Goal: Register for event/course

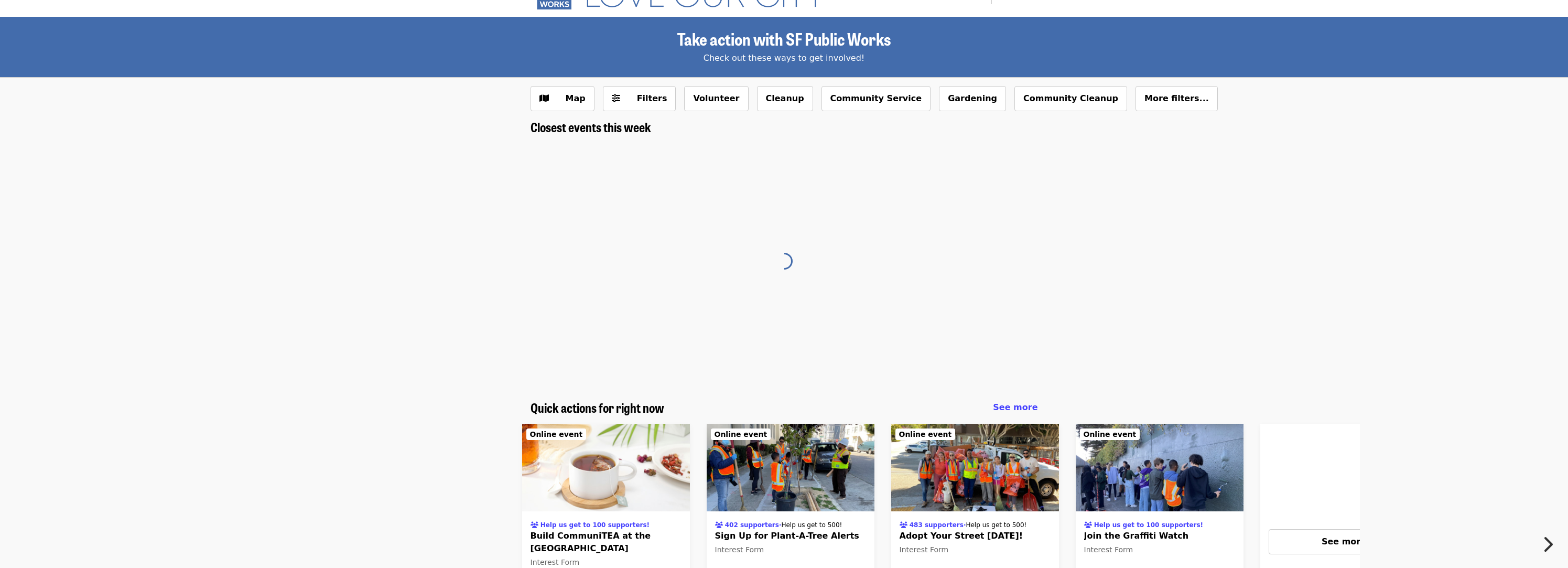
scroll to position [30, 0]
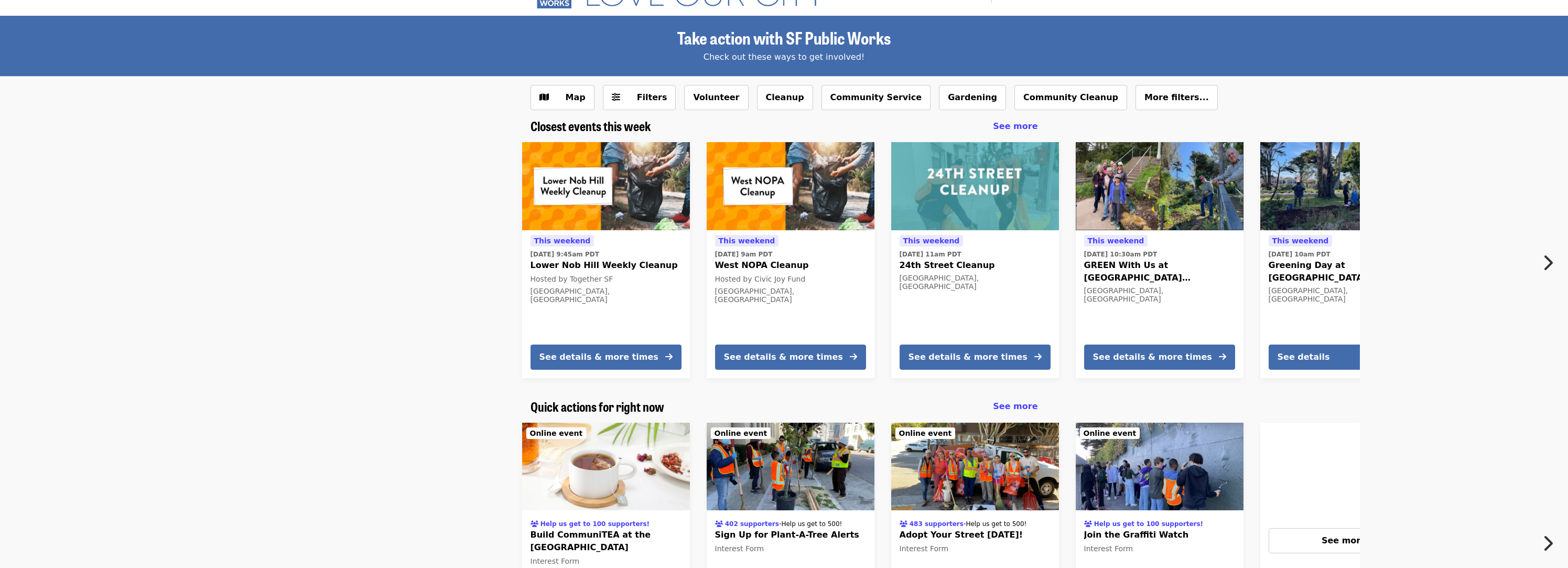
click at [1550, 260] on icon "chevron-right icon" at bounding box center [1547, 262] width 10 height 20
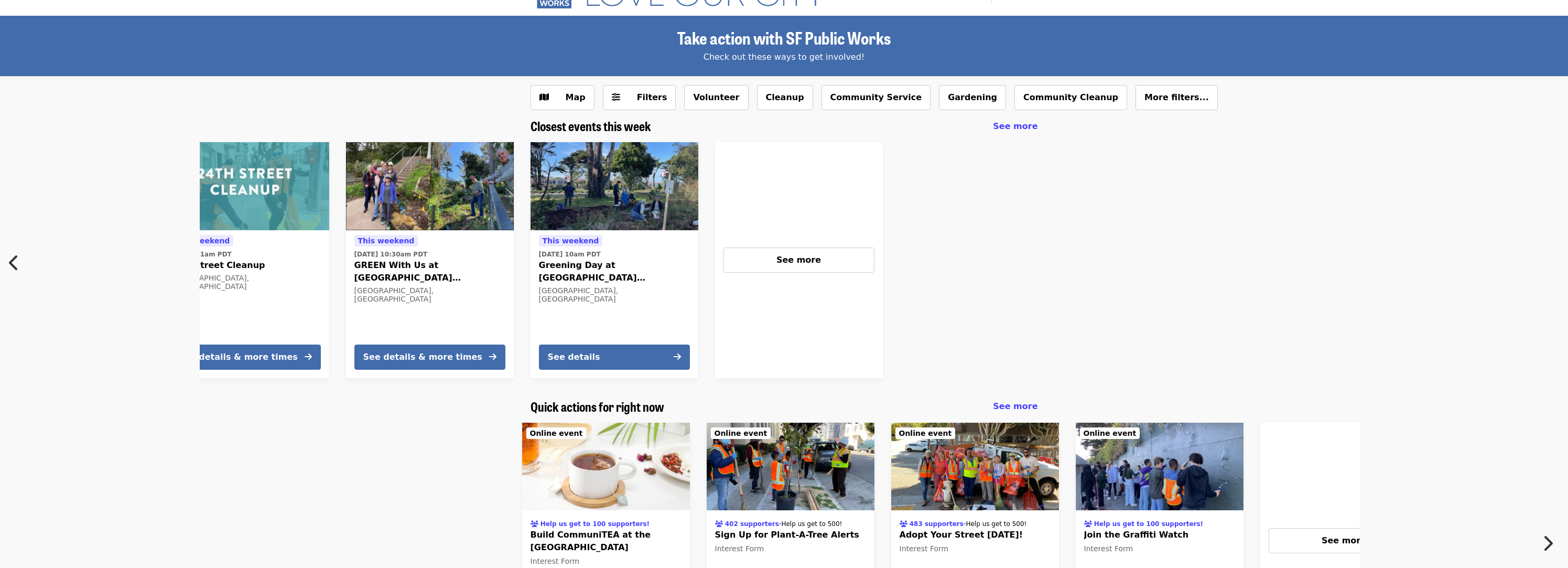
scroll to position [0, 731]
click at [765, 264] on div "See more" at bounding box center [798, 260] width 133 height 13
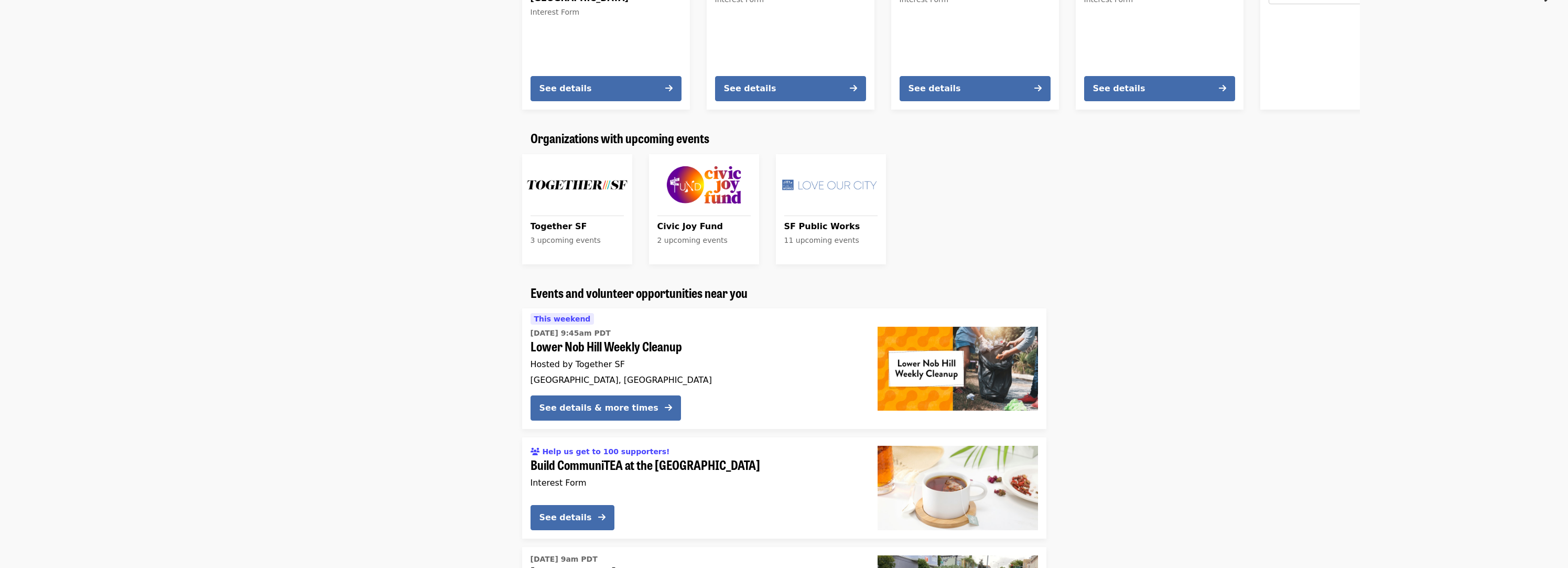
scroll to position [0, 0]
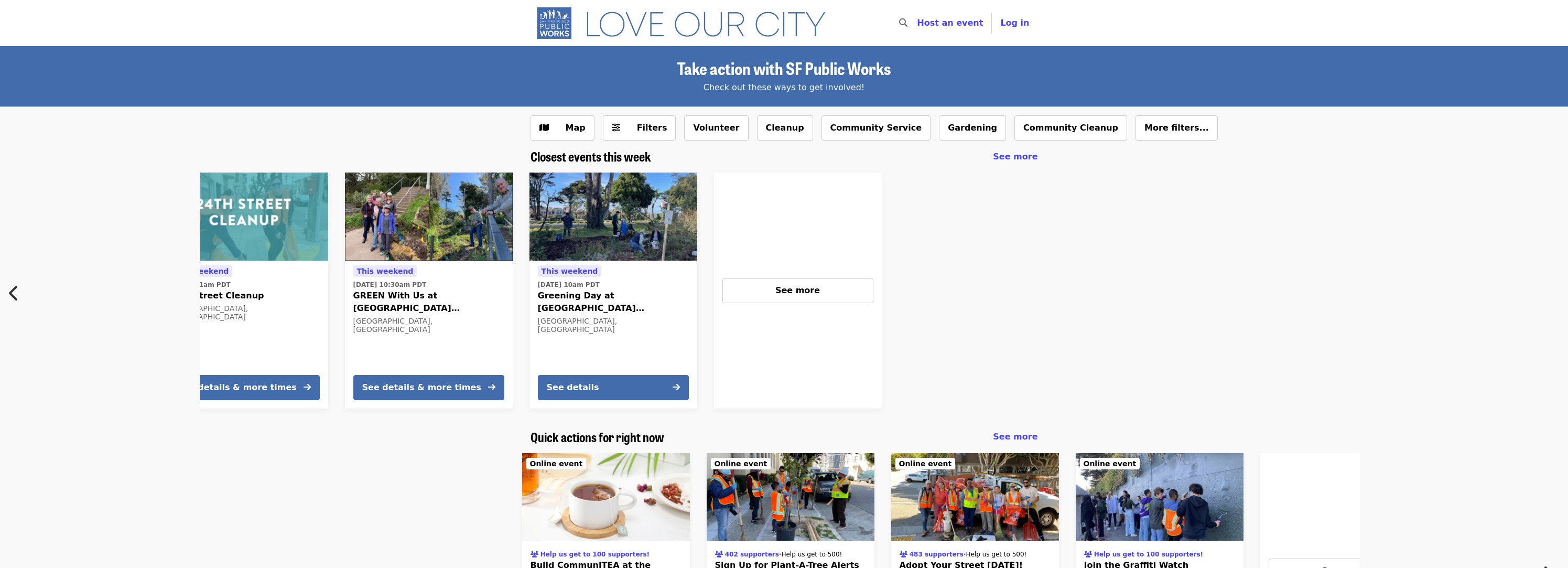
click at [957, 266] on div at bounding box center [1125, 290] width 470 height 253
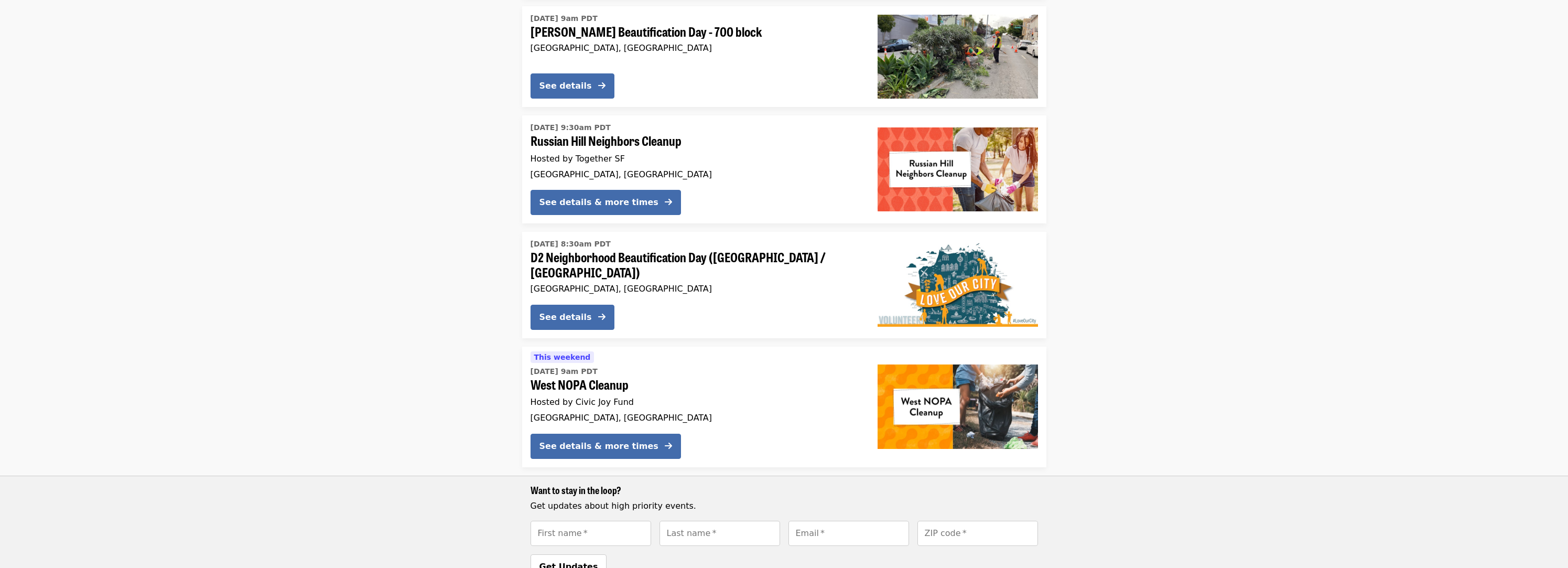
scroll to position [1024, 0]
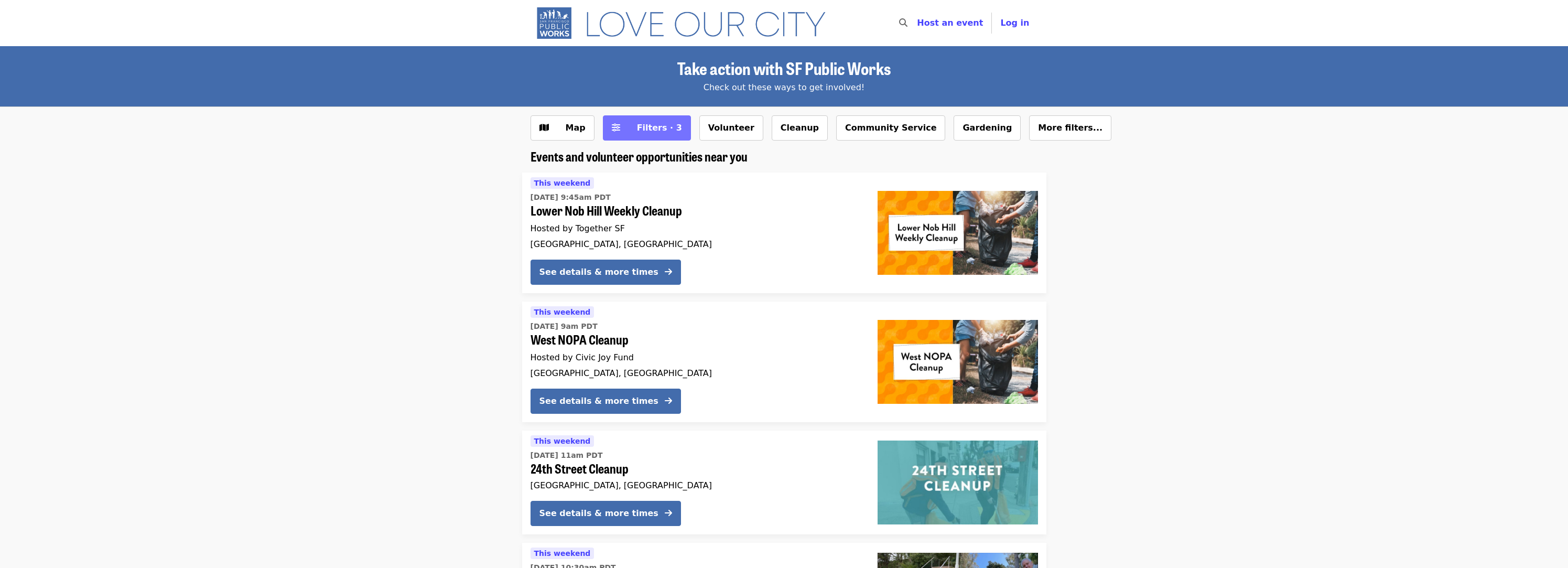
click at [645, 140] on button "Filters · 3" at bounding box center [647, 128] width 88 height 25
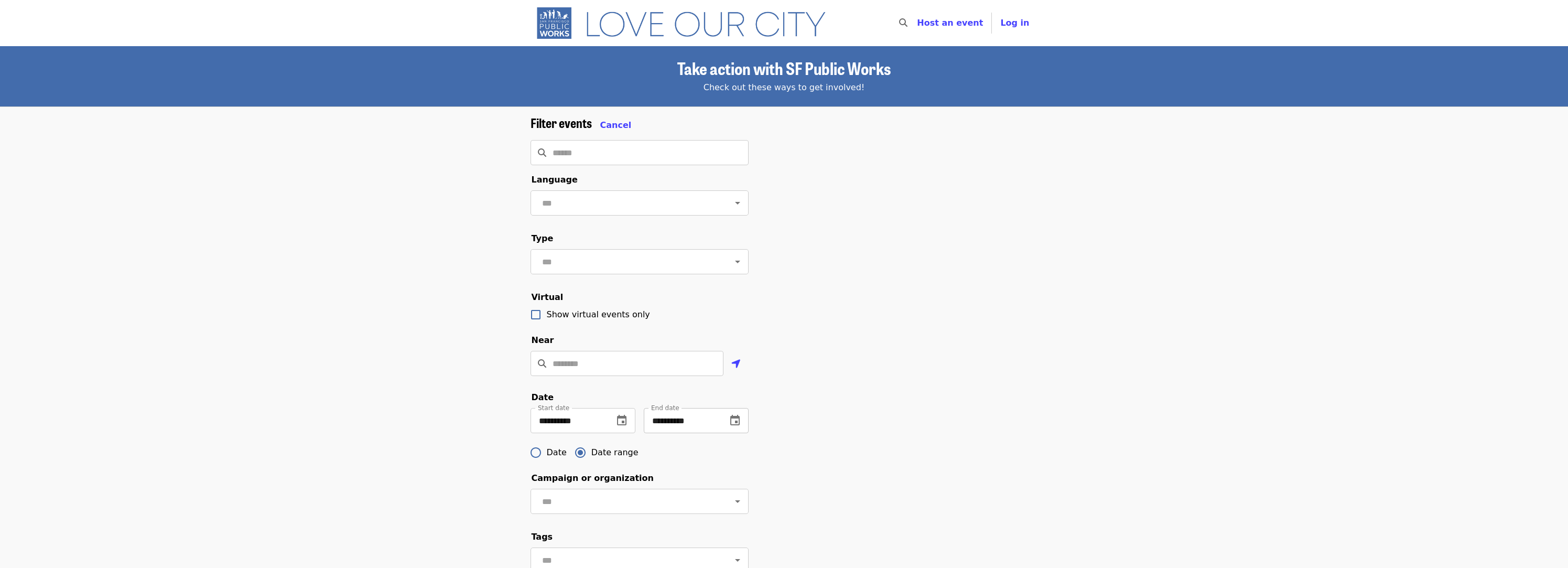
click at [681, 420] on input "**********" at bounding box center [681, 421] width 74 height 25
click at [617, 422] on icon "change date" at bounding box center [622, 420] width 10 height 10
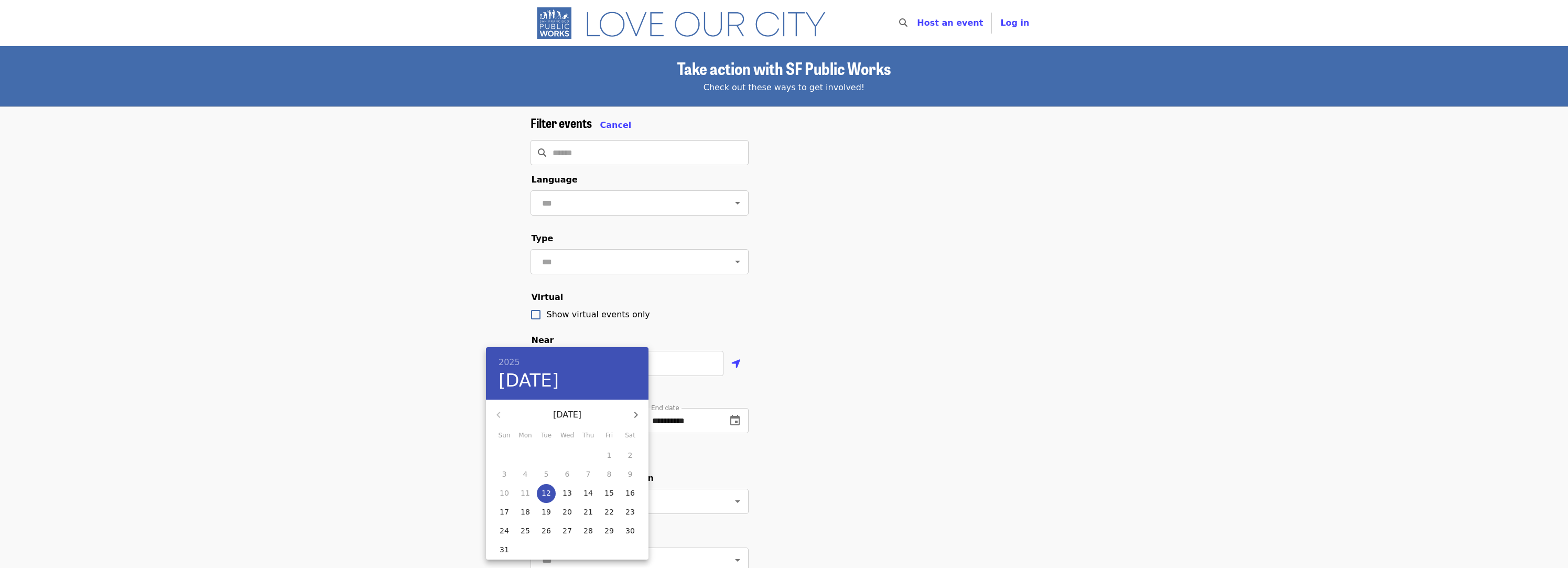
click at [588, 514] on p "21" at bounding box center [588, 512] width 10 height 10
type input "**********"
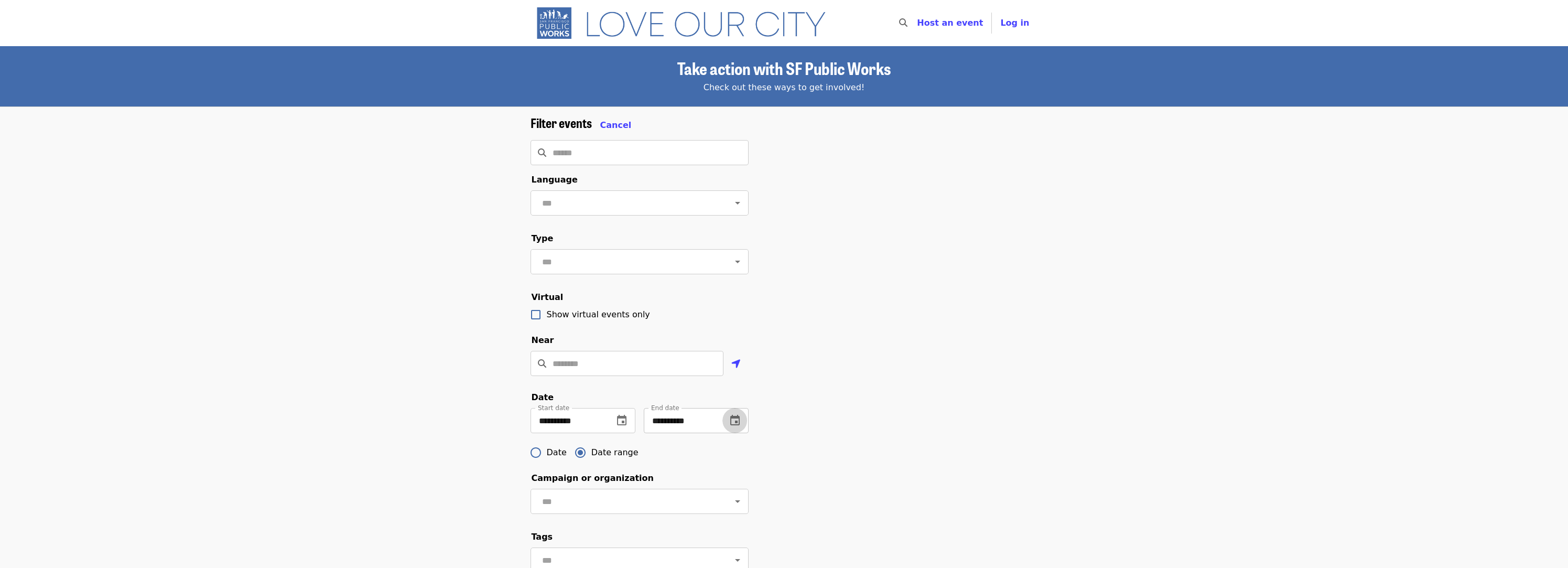
click at [736, 422] on icon "change date" at bounding box center [735, 420] width 10 height 10
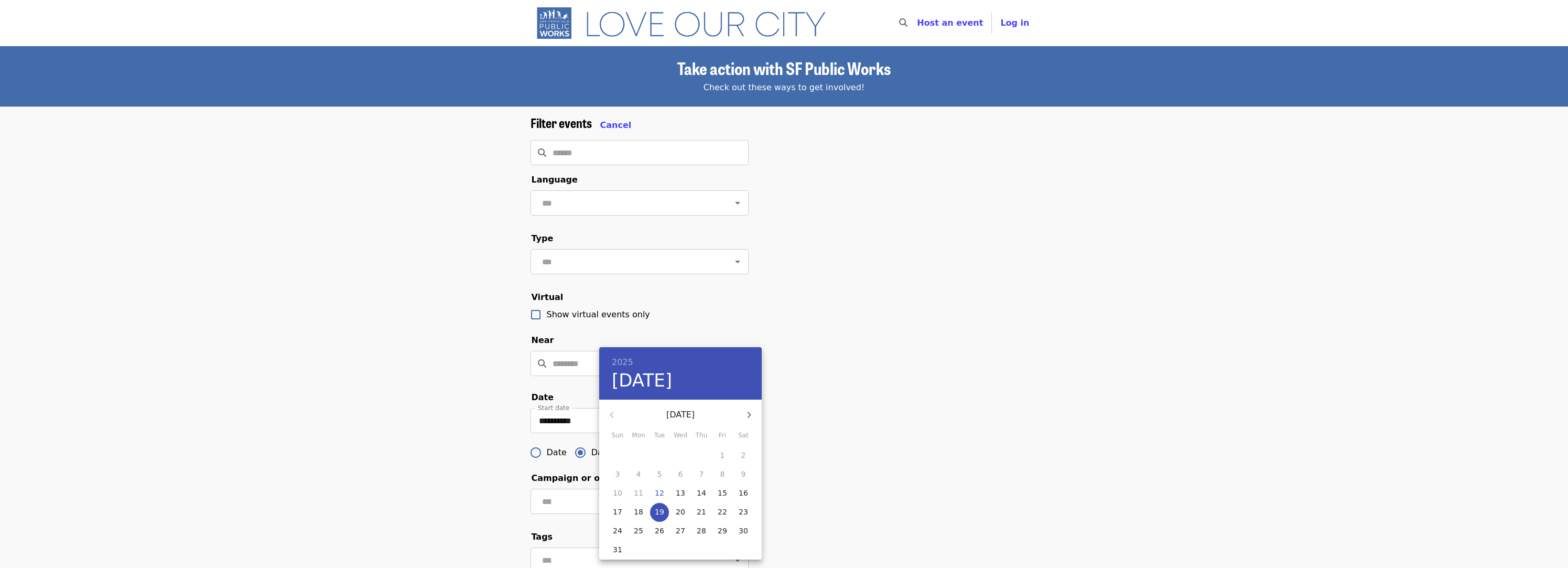
click at [718, 515] on p "22" at bounding box center [722, 512] width 10 height 10
type input "**********"
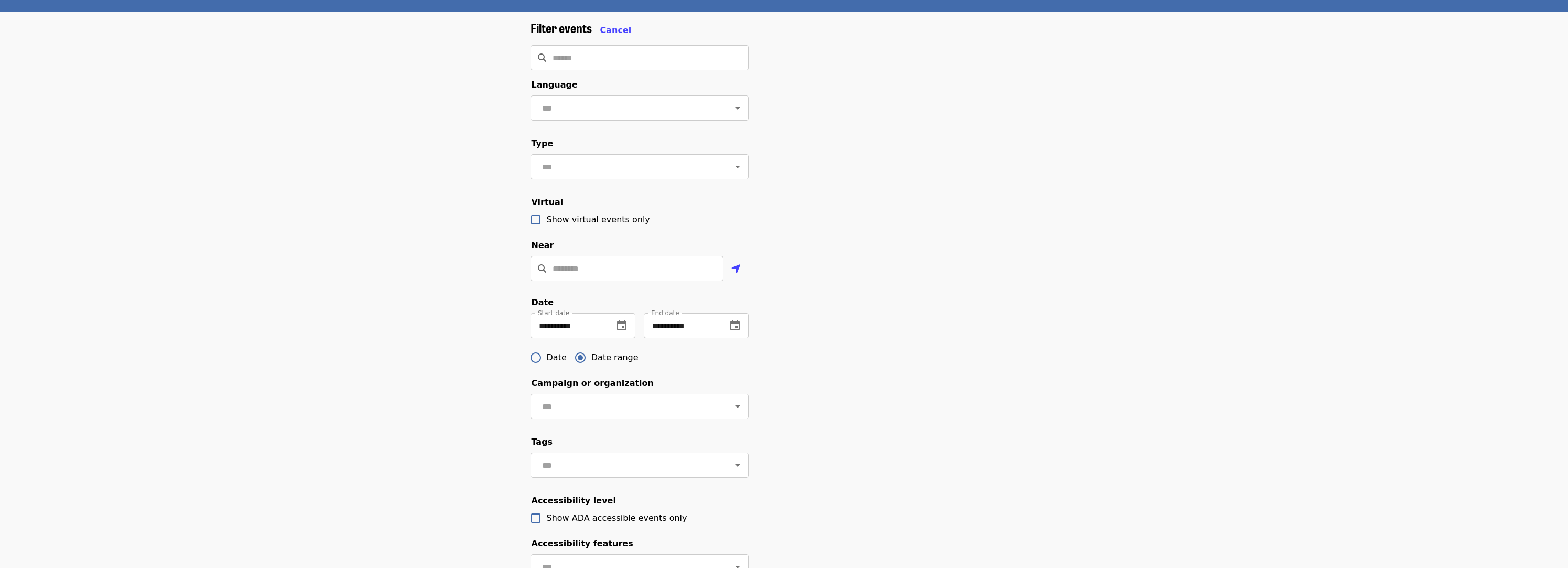
scroll to position [199, 0]
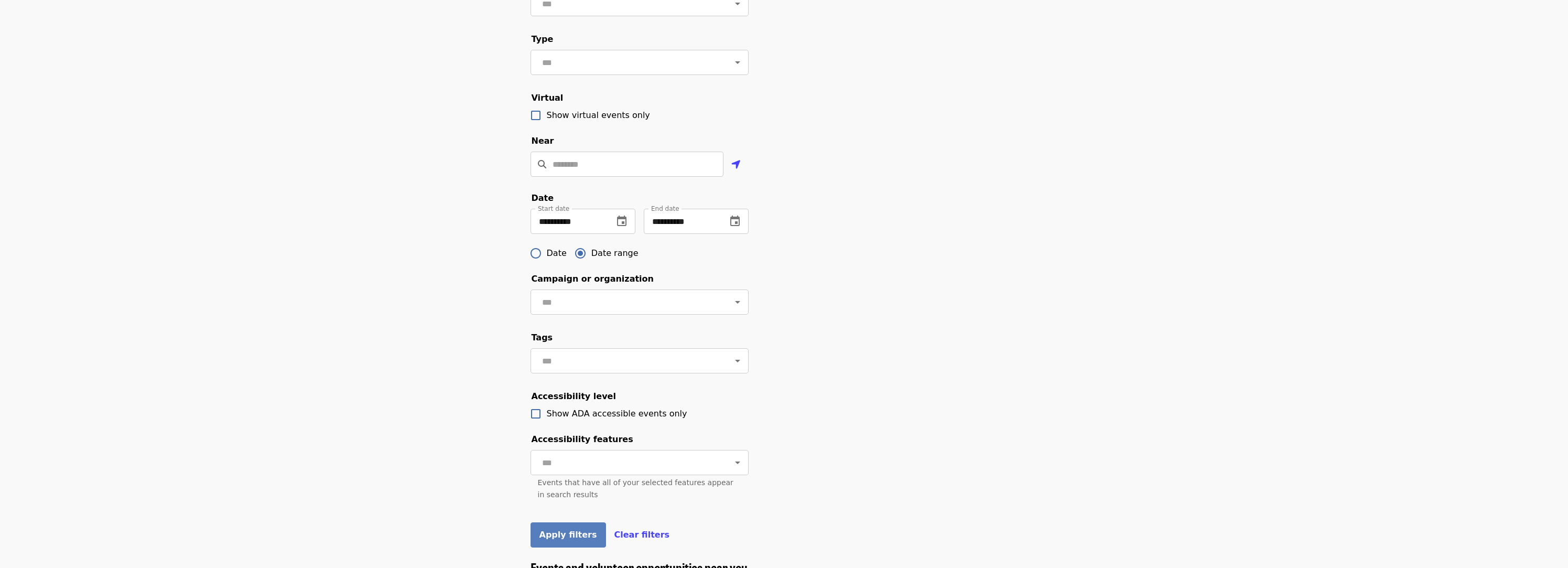
click at [547, 533] on span "Apply filters" at bounding box center [568, 535] width 58 height 10
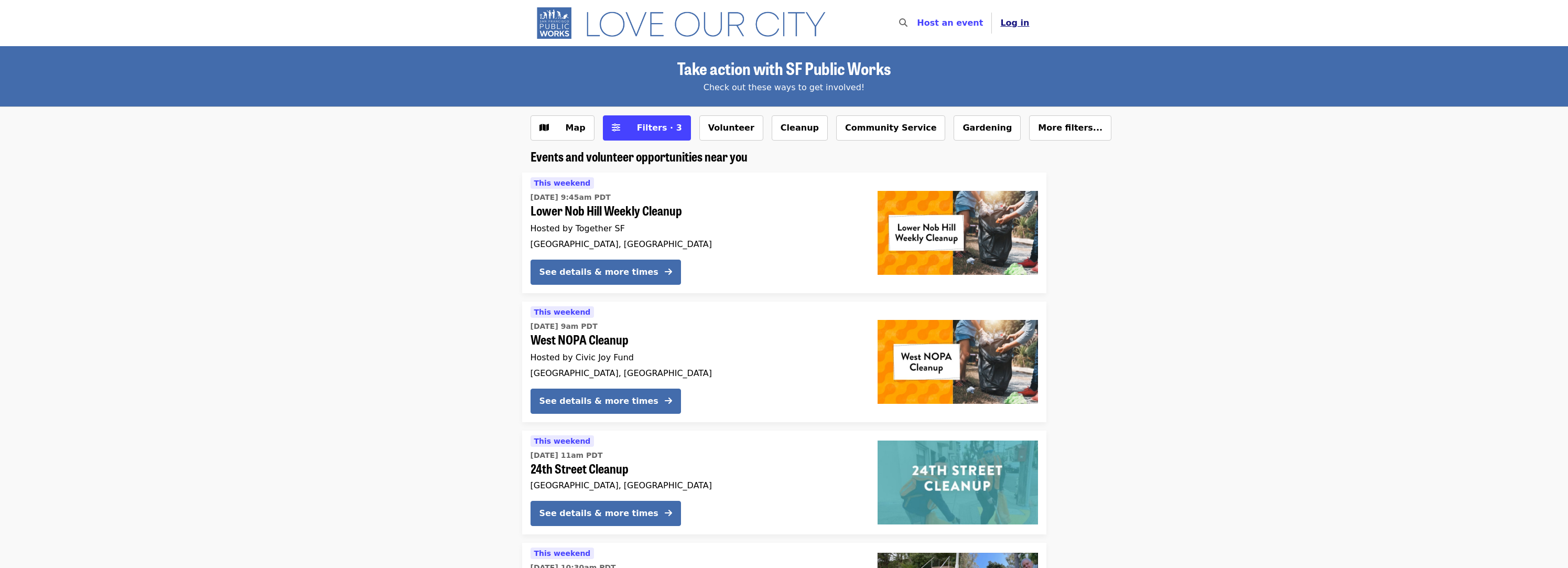
click at [1014, 22] on span "Log in" at bounding box center [1014, 23] width 29 height 10
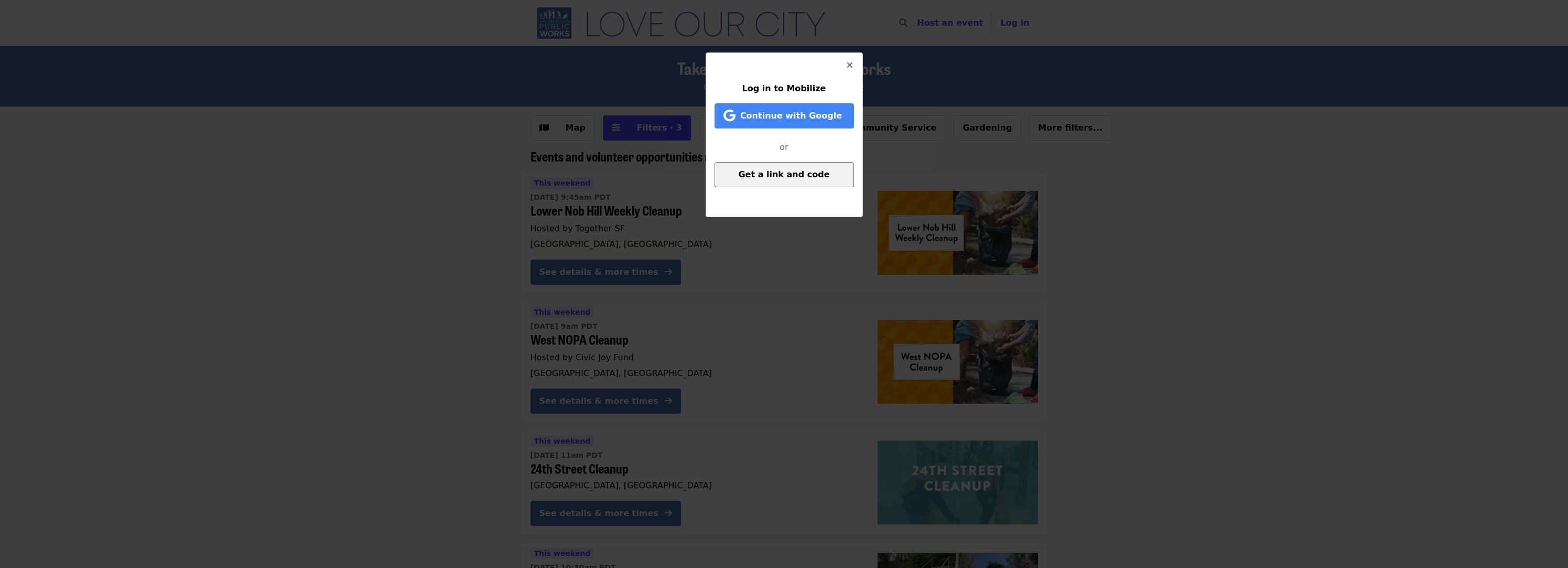
click at [812, 178] on span "Get a link and code" at bounding box center [784, 174] width 91 height 10
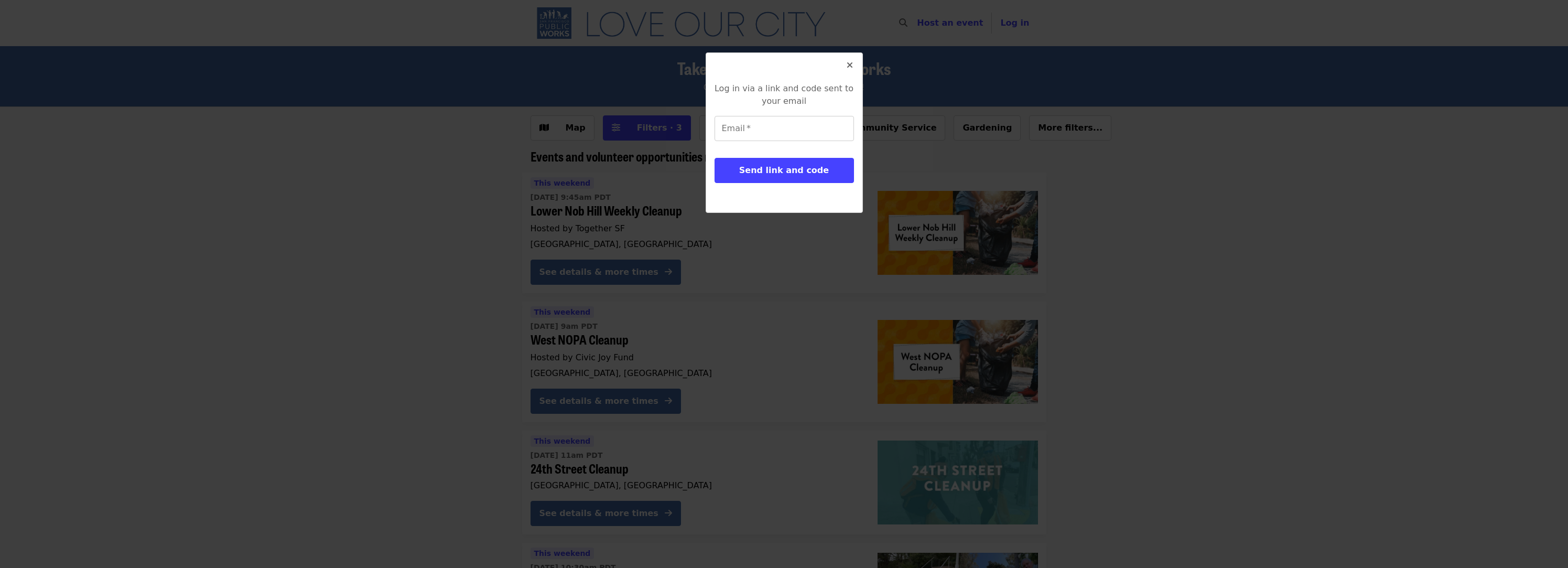
click at [851, 65] on icon "times icon" at bounding box center [850, 65] width 6 height 10
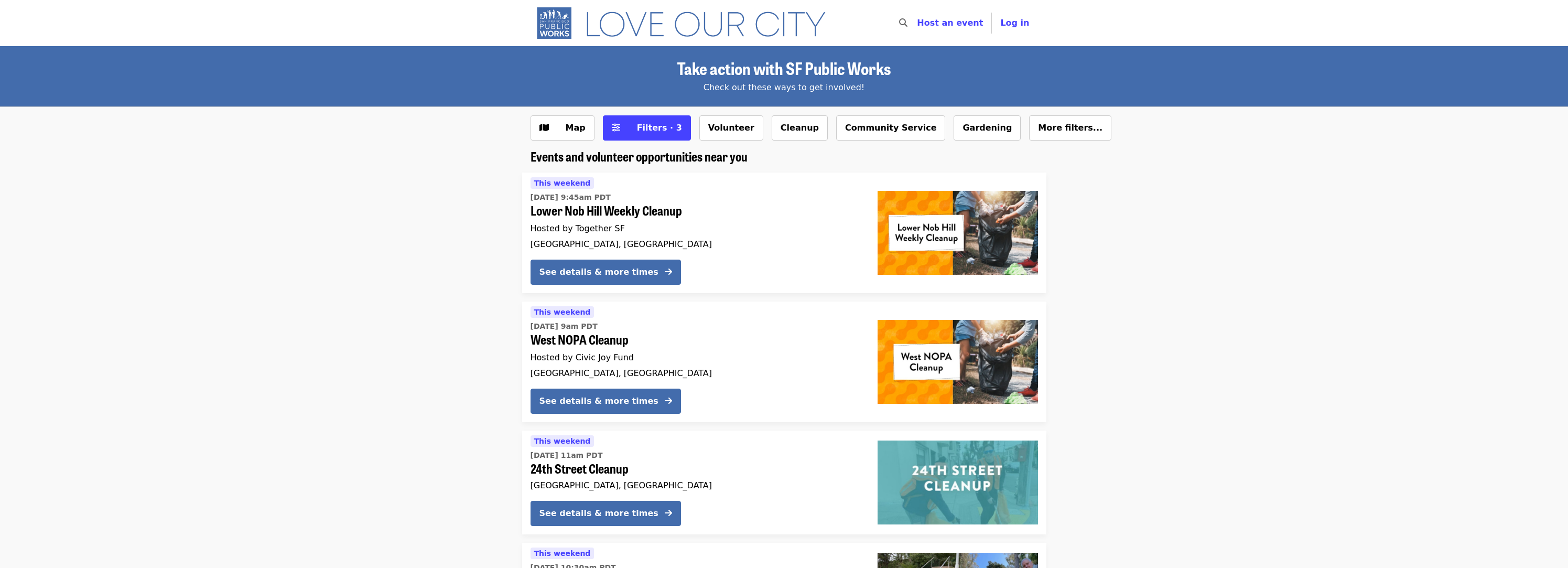
click at [841, 84] on div "Check out these ways to get involved!" at bounding box center [784, 88] width 508 height 13
click at [734, 84] on div "Check out these ways to get involved!" at bounding box center [784, 88] width 508 height 13
click at [764, 71] on span "Take action with SF Public Works" at bounding box center [784, 68] width 213 height 24
click at [766, 69] on span "Take action with SF Public Works" at bounding box center [784, 68] width 213 height 24
